Goal: Obtain resource: Obtain resource

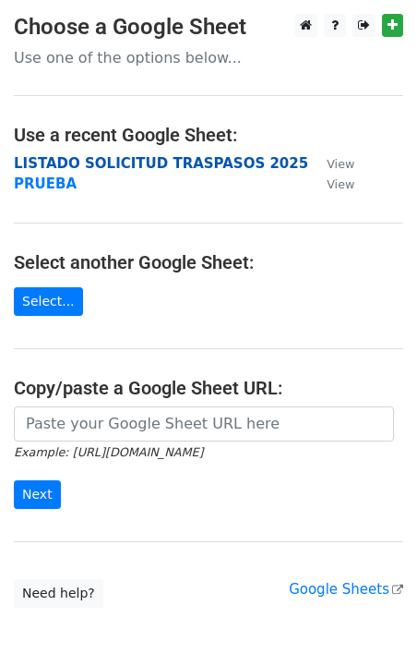
click at [111, 163] on strong "LISTADO SOLICITUD TRASPASOS 2025" at bounding box center [161, 163] width 295 height 17
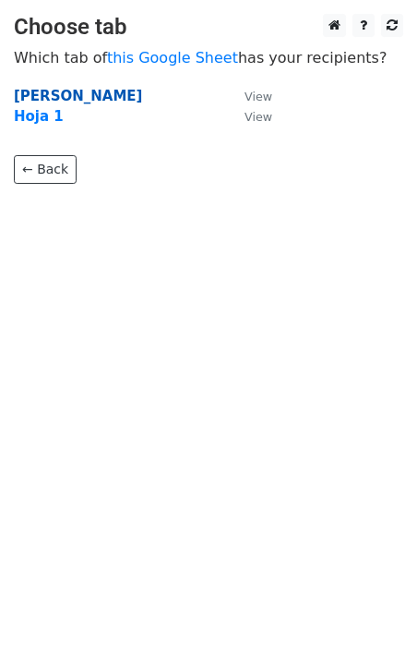
click at [81, 97] on strong "Plantilla de Marzo" at bounding box center [78, 96] width 128 height 17
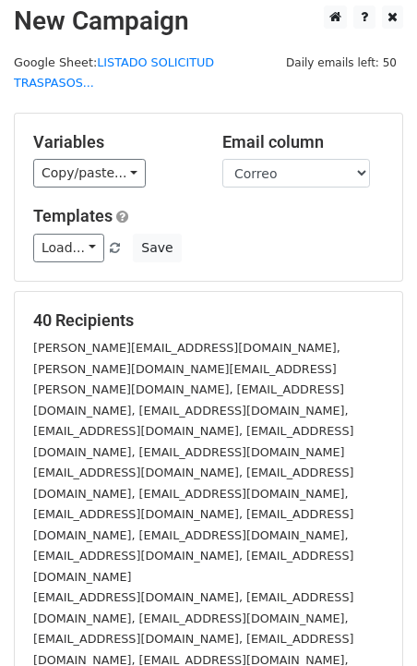
scroll to position [238, 0]
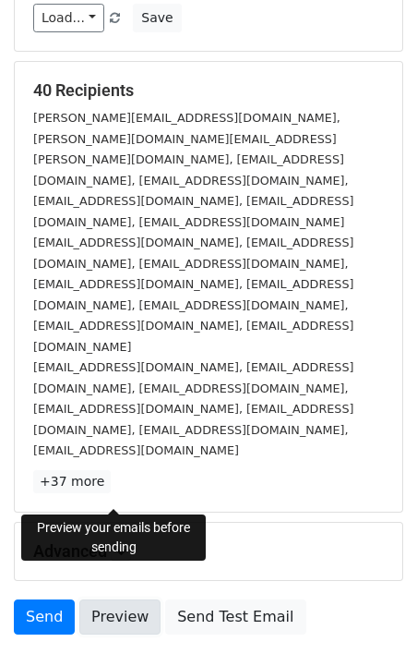
click at [121, 599] on link "Preview" at bounding box center [119, 616] width 81 height 35
click at [118, 599] on link "Preview" at bounding box center [119, 616] width 81 height 35
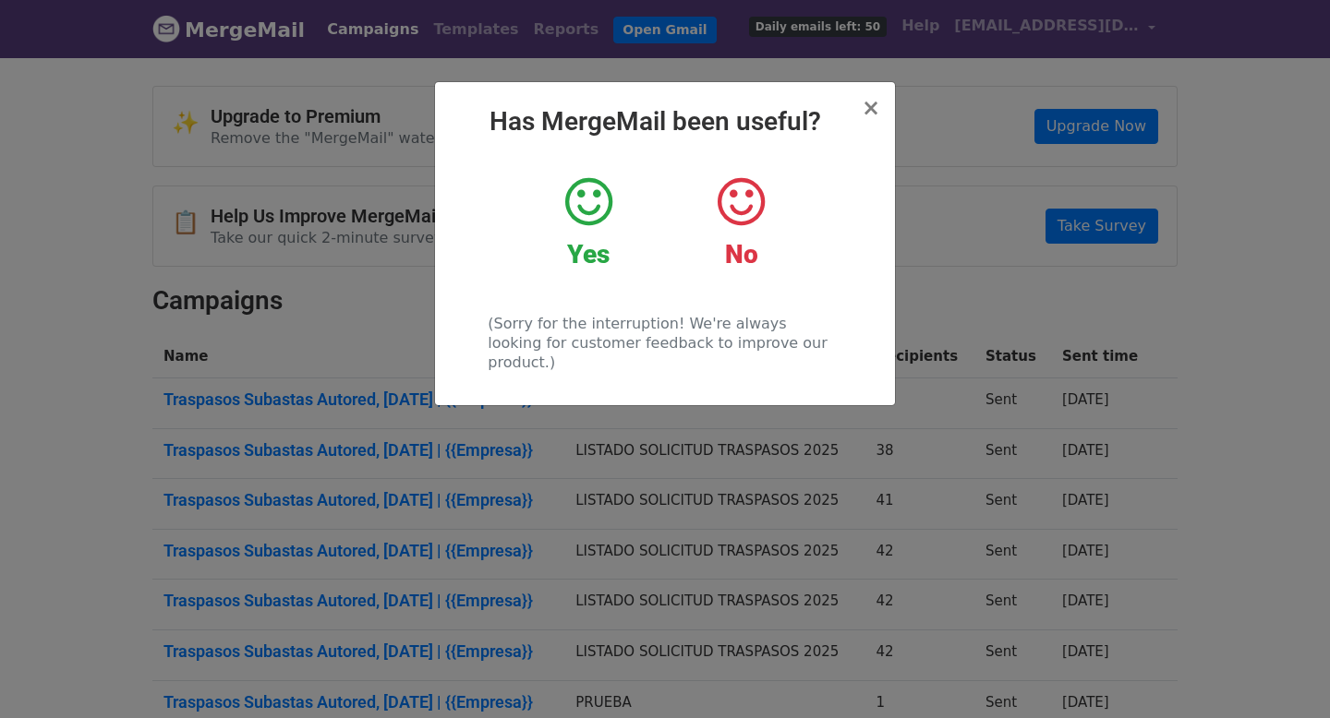
click at [861, 102] on div "× Has MergeMail been useful? Yes No (Sorry for the interruption! We're always l…" at bounding box center [665, 243] width 460 height 323
click at [868, 97] on span "×" at bounding box center [871, 108] width 18 height 26
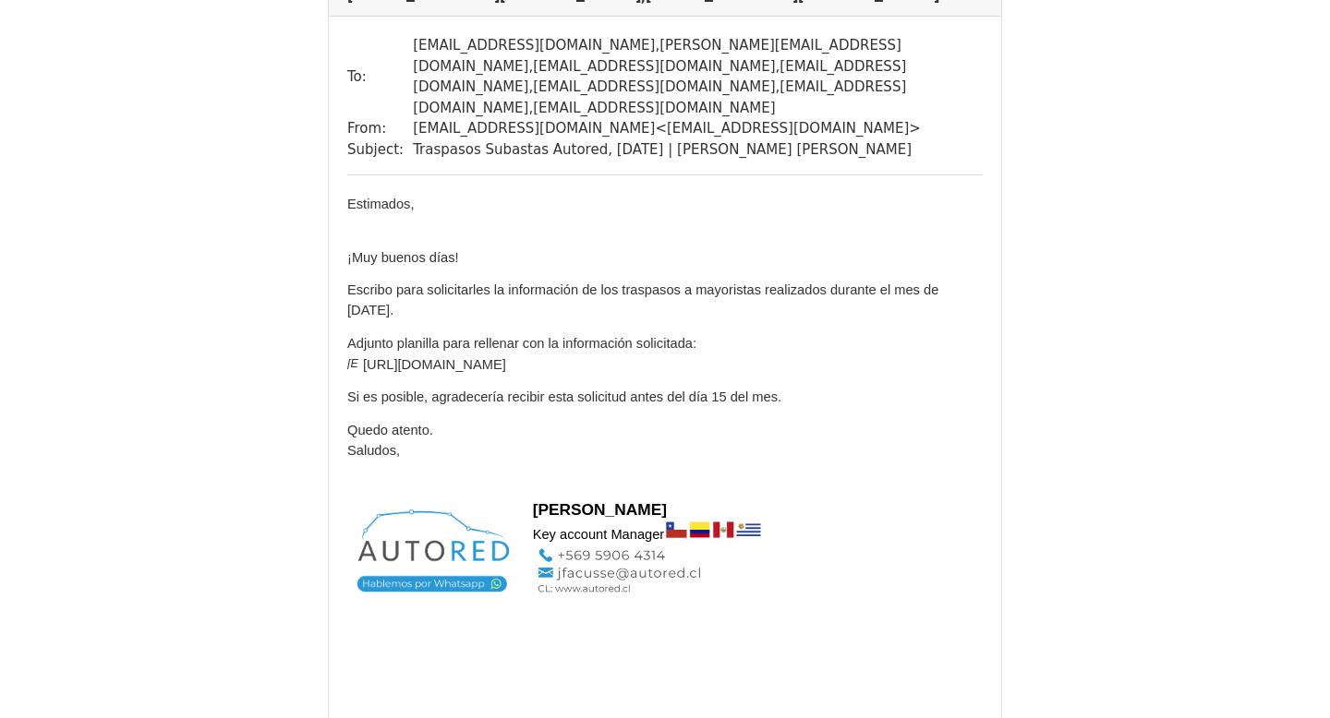
scroll to position [2079, 0]
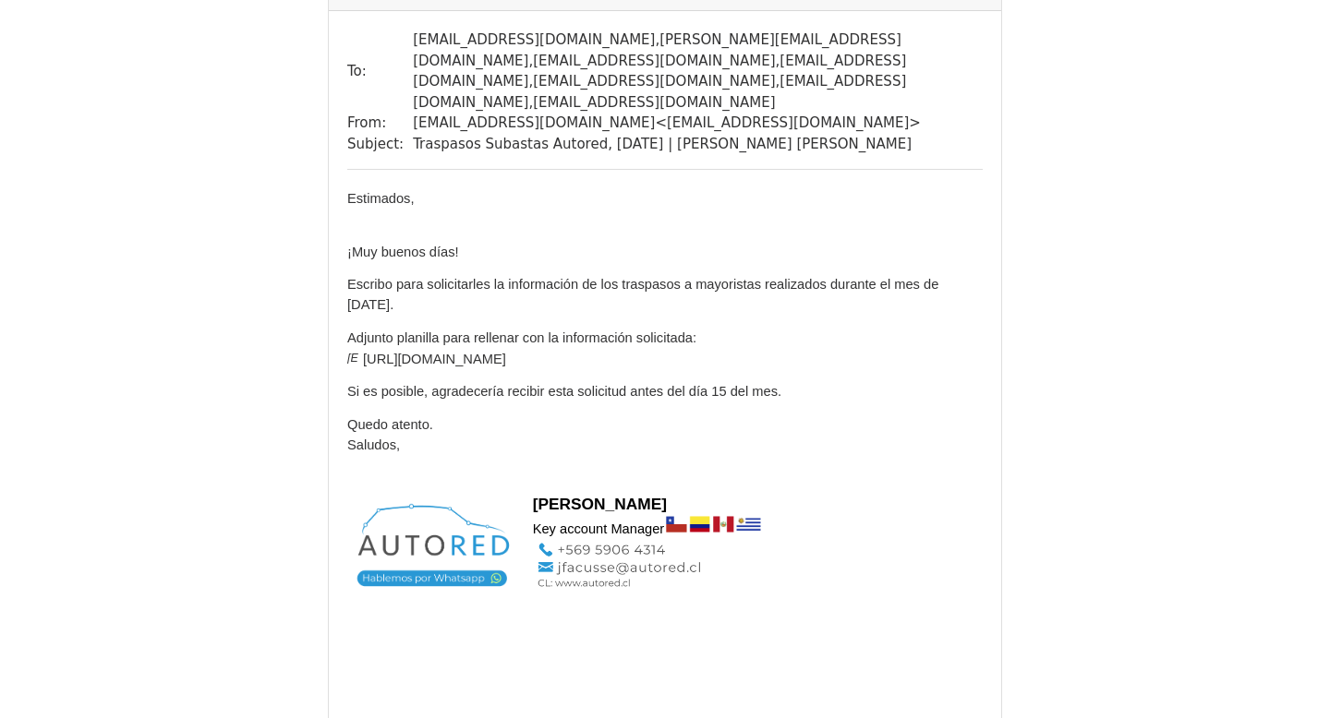
drag, startPoint x: 531, startPoint y: 370, endPoint x: 367, endPoint y: 351, distance: 165.5
click at [368, 351] on p "Adjunto planilla para rellenar con la información solicitada: [Embedded images …" at bounding box center [664, 355] width 635 height 54
click at [582, 381] on p "Adjunto planilla para rellenar con la información solicitada: [Embedded images …" at bounding box center [664, 355] width 635 height 54
drag, startPoint x: 531, startPoint y: 372, endPoint x: 366, endPoint y: 356, distance: 166.1
click at [366, 356] on p "Adjunto planilla para rellenar con la información solicitada: [Embedded images …" at bounding box center [664, 355] width 635 height 54
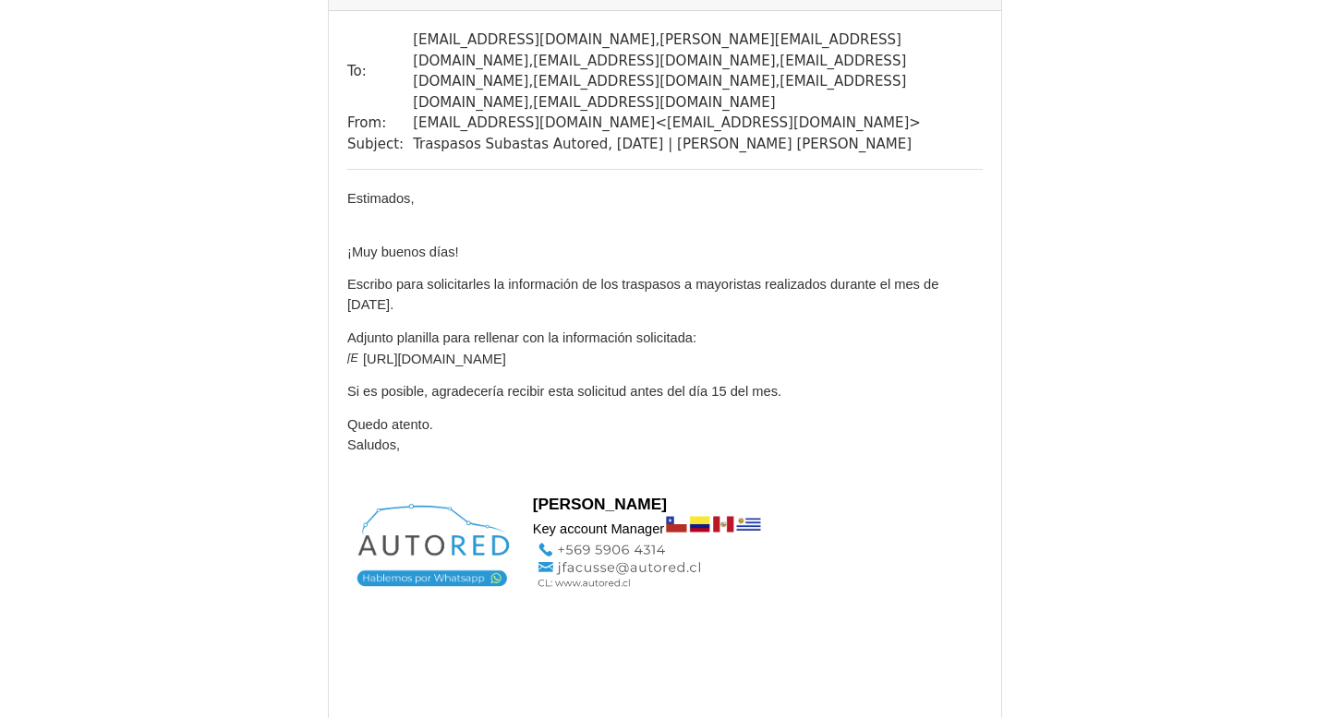
copy span "[URL][DOMAIN_NAME]"
click at [540, 368] on p "Adjunto planilla para rellenar con la información solicitada: [Embedded images …" at bounding box center [664, 355] width 635 height 54
drag, startPoint x: 527, startPoint y: 369, endPoint x: 367, endPoint y: 354, distance: 161.4
click at [367, 354] on p "Adjunto planilla para rellenar con la información solicitada: [Embedded images …" at bounding box center [664, 355] width 635 height 54
copy span "[URL][DOMAIN_NAME]"
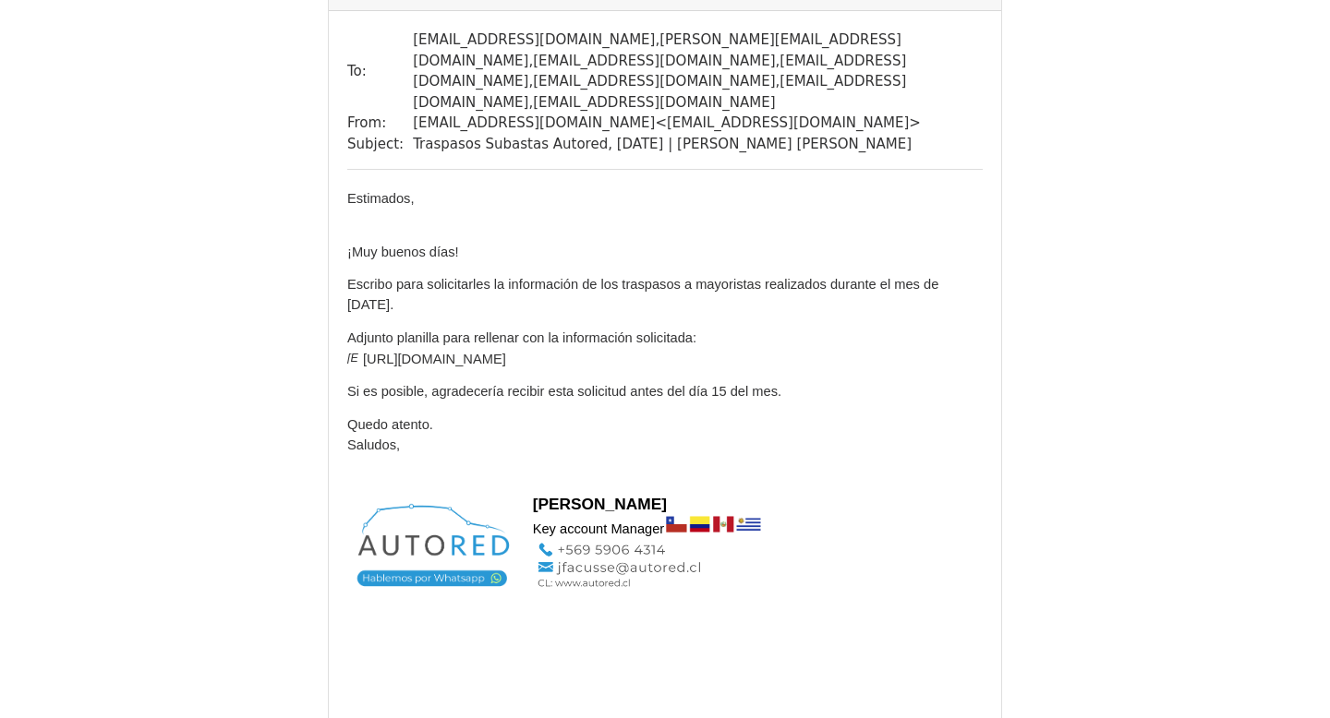
click at [527, 369] on p "Adjunto planilla para rellenar con la información solicitada: [Embedded images …" at bounding box center [664, 355] width 635 height 54
drag, startPoint x: 527, startPoint y: 370, endPoint x: 368, endPoint y: 355, distance: 159.6
click at [368, 355] on p "Adjunto planilla para rellenar con la información solicitada: [Embedded images …" at bounding box center [664, 355] width 635 height 54
copy span "[URL][DOMAIN_NAME]"
click at [600, 377] on p "Adjunto planilla para rellenar con la información solicitada: [Embedded images …" at bounding box center [664, 355] width 635 height 54
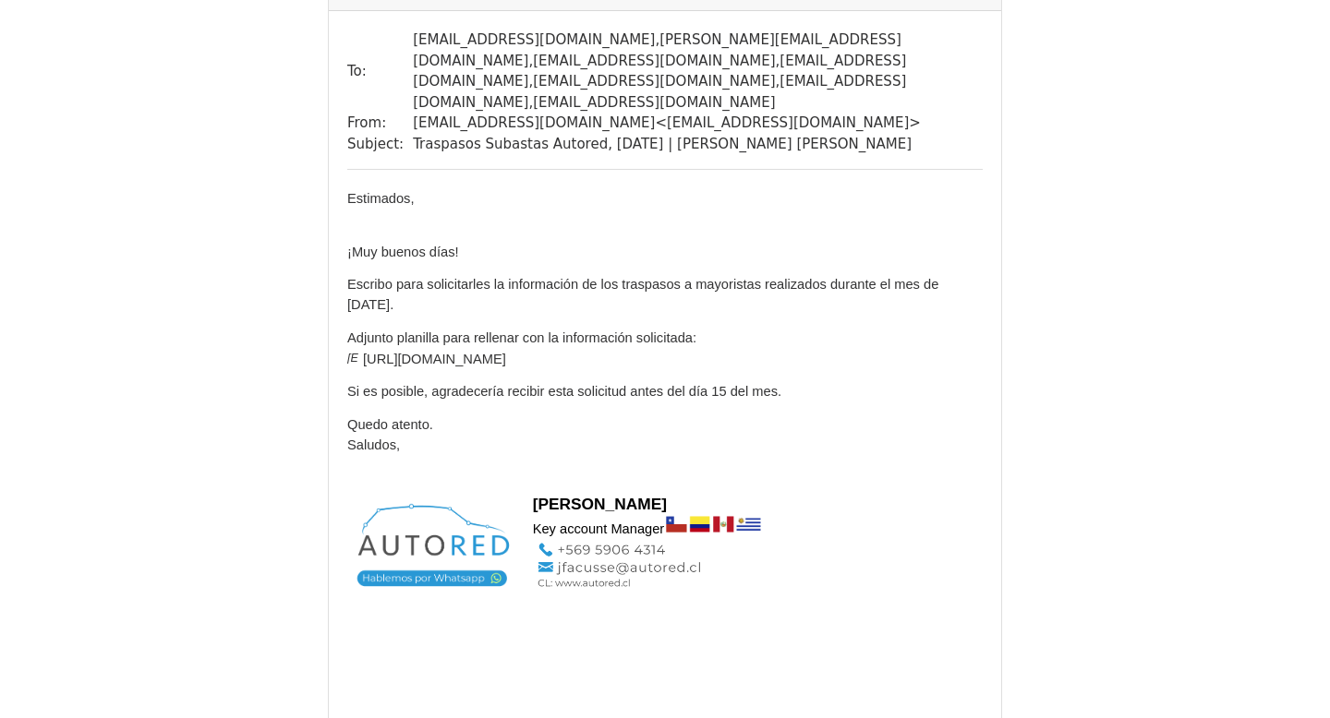
drag, startPoint x: 527, startPoint y: 372, endPoint x: 368, endPoint y: 357, distance: 159.5
click at [368, 357] on p "Adjunto planilla para rellenar con la información solicitada: [Embedded images …" at bounding box center [664, 355] width 635 height 54
copy span "[URL][DOMAIN_NAME]"
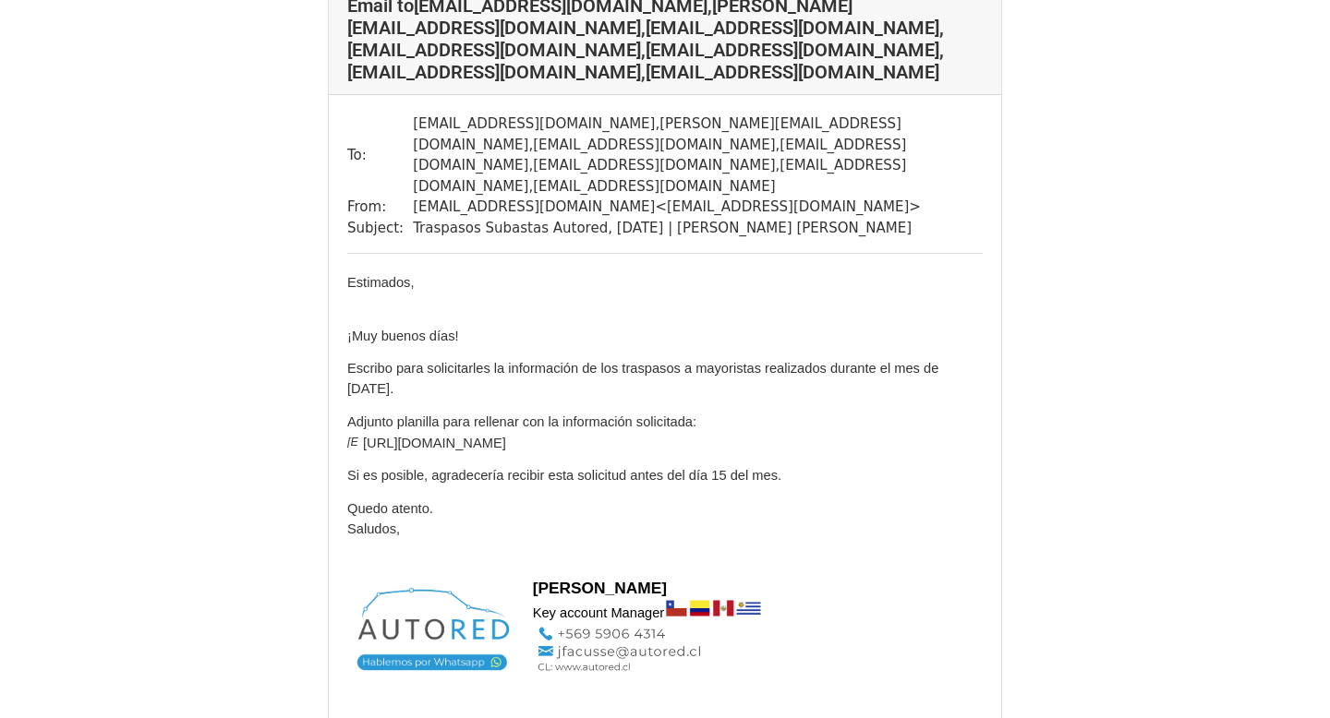
scroll to position [1981, 0]
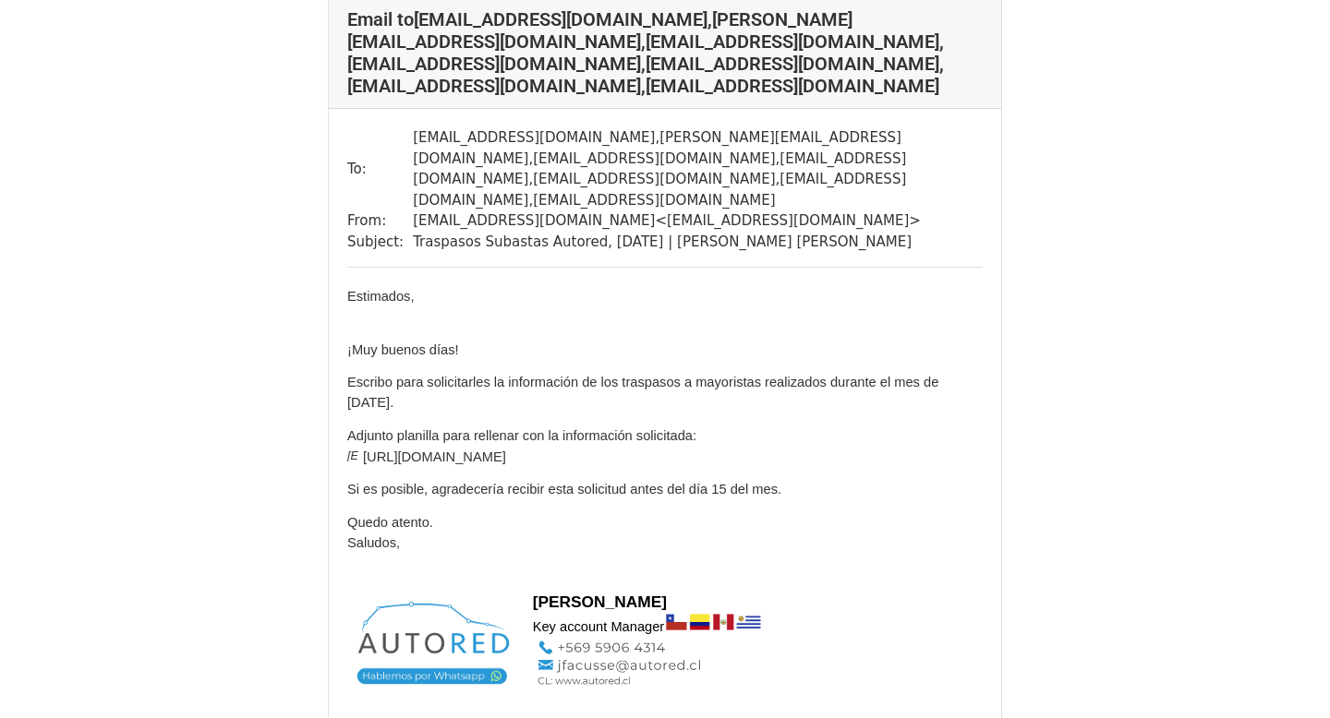
click at [698, 320] on p "¡Muy buenos días!" at bounding box center [664, 346] width 635 height 53
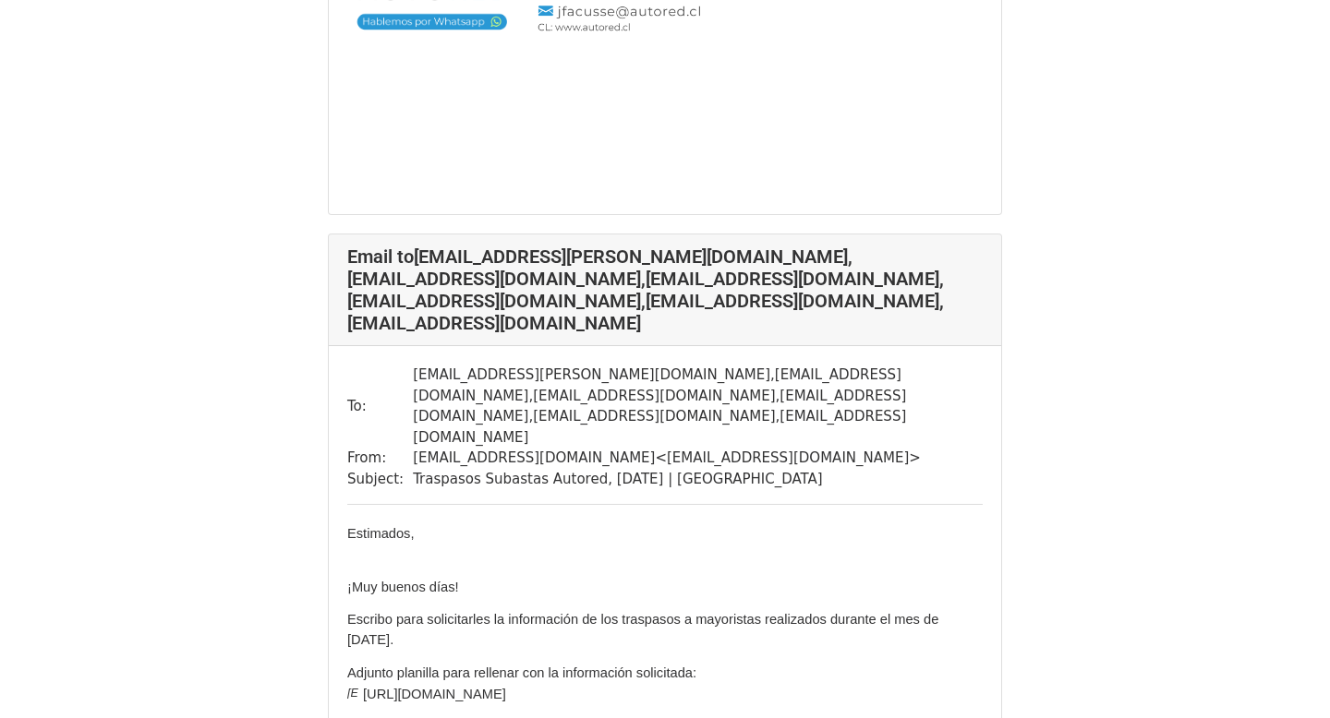
scroll to position [6707, 0]
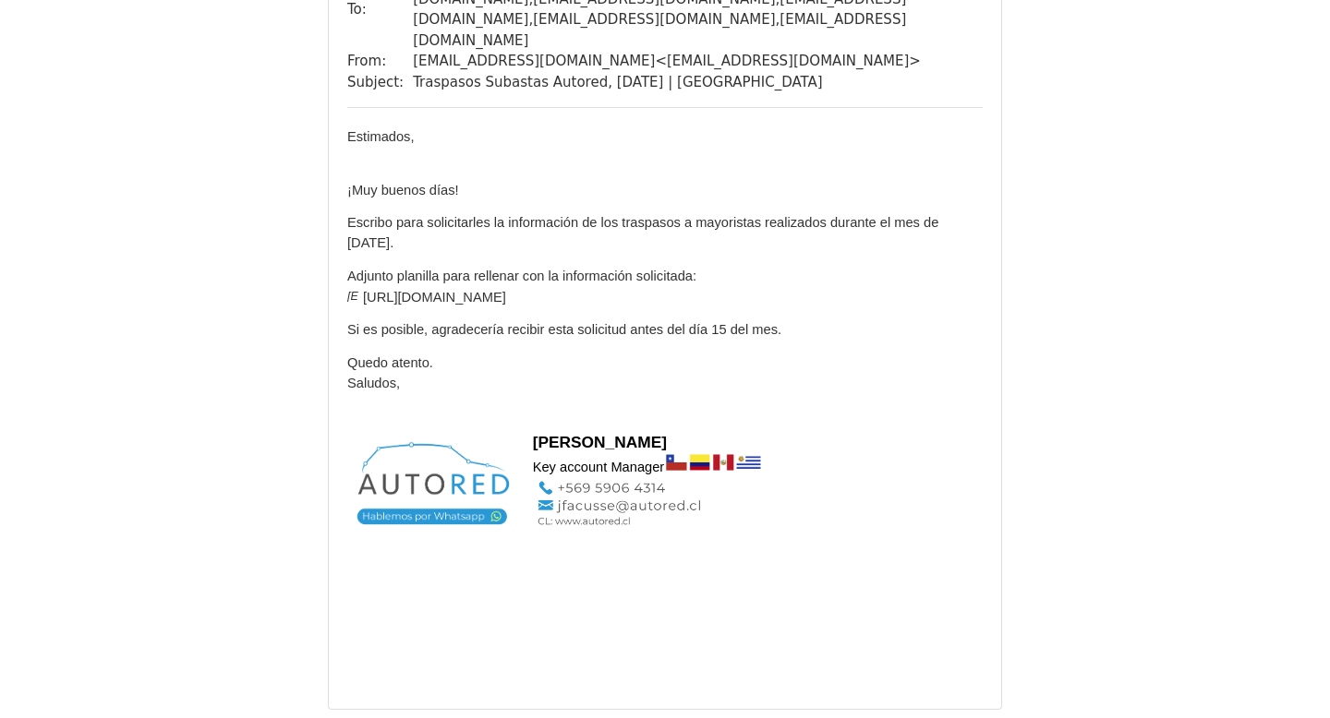
drag, startPoint x: 424, startPoint y: 256, endPoint x: 359, endPoint y: 237, distance: 67.2
click at [359, 266] on p "Adjunto planilla para rellenar con la información solicitada: [Embedded images …" at bounding box center [664, 293] width 635 height 54
copy span "[URL][DOMAIN_NAME]"
click at [717, 269] on p "Adjunto planilla para rellenar con la información solicitada: [Embedded images …" at bounding box center [664, 293] width 635 height 54
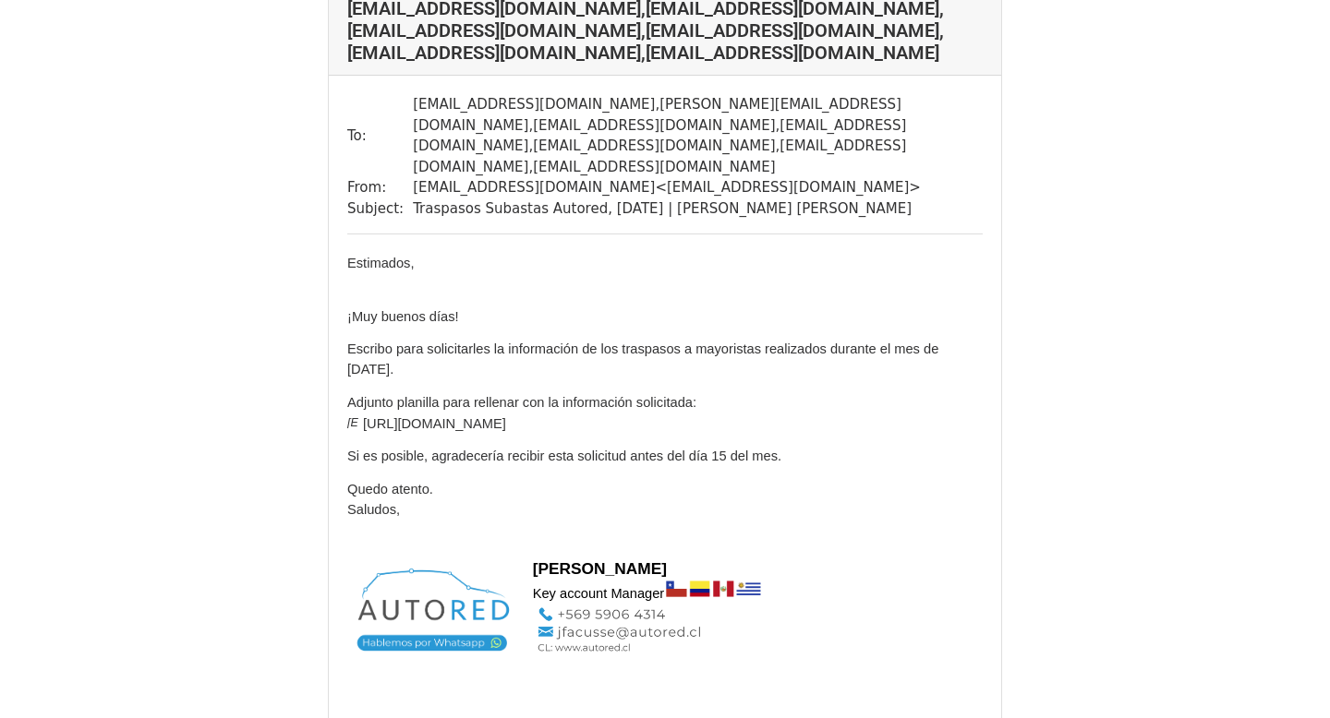
scroll to position [963, 0]
